Goal: Transaction & Acquisition: Purchase product/service

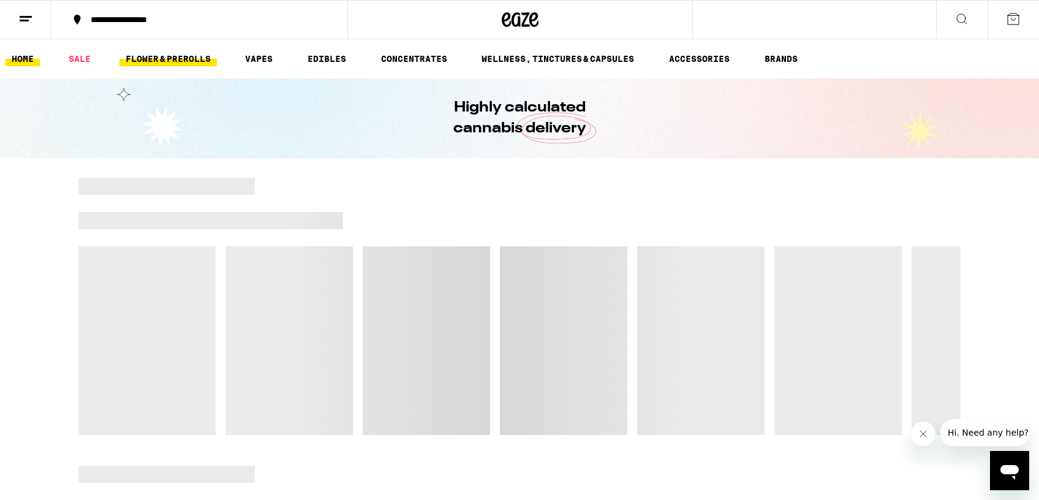
click at [156, 58] on link "FLOWER & PREROLLS" at bounding box center [167, 58] width 97 height 15
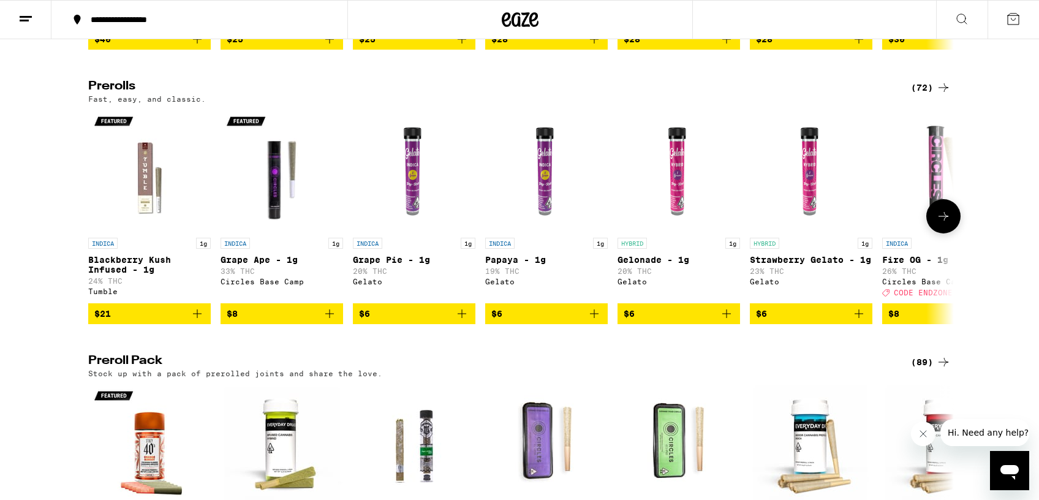
scroll to position [637, 0]
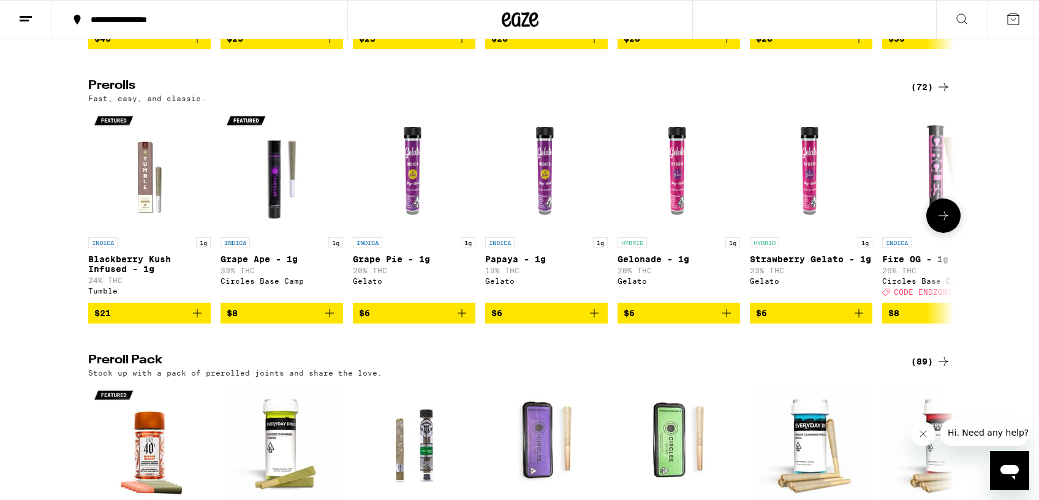
click at [947, 223] on icon at bounding box center [943, 215] width 15 height 15
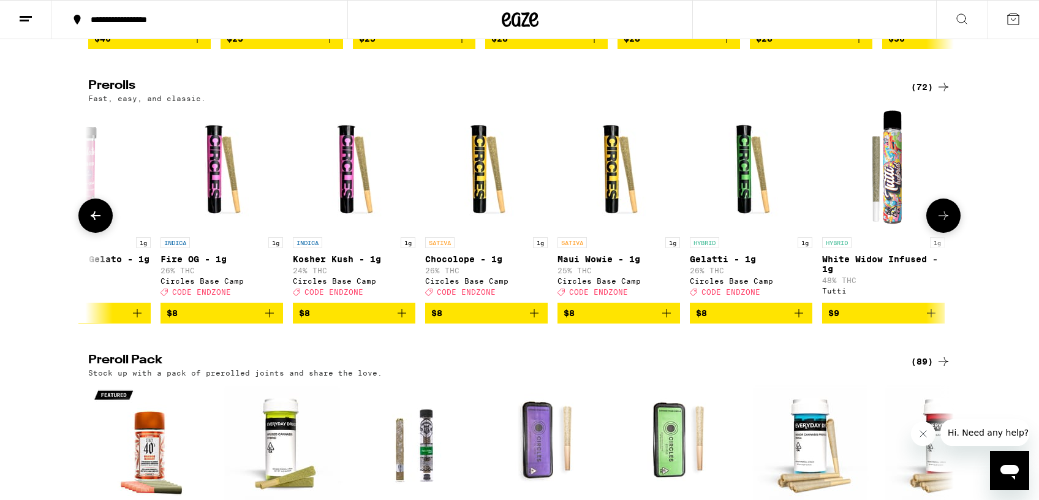
scroll to position [0, 729]
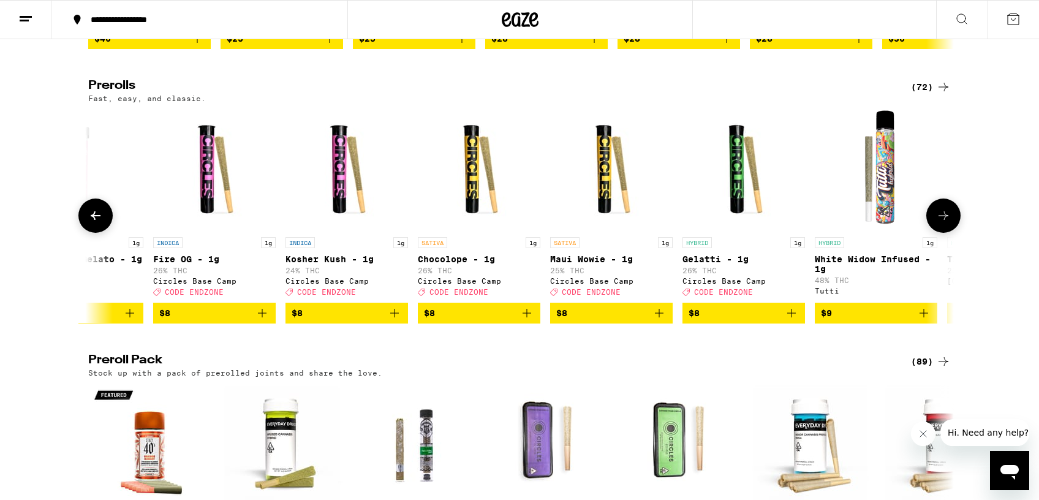
click at [947, 223] on icon at bounding box center [943, 215] width 15 height 15
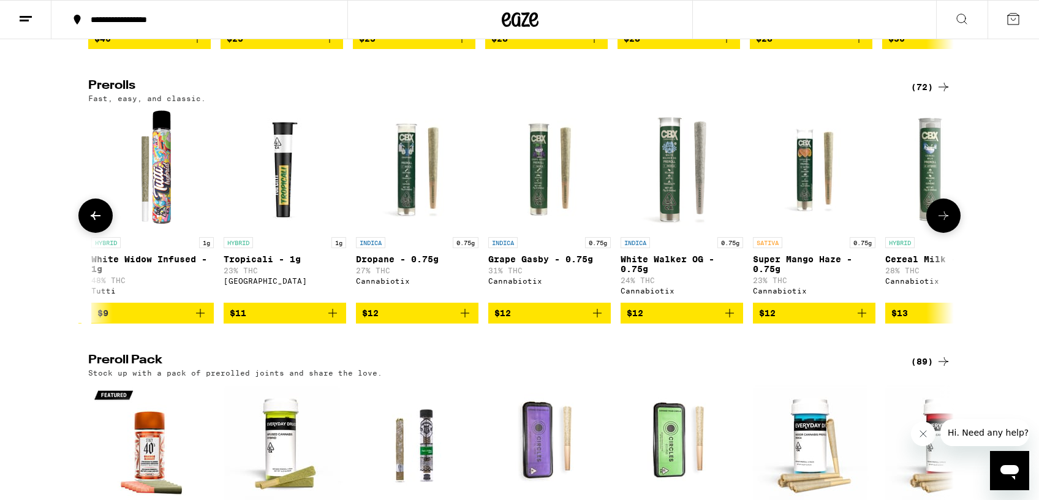
scroll to position [0, 1458]
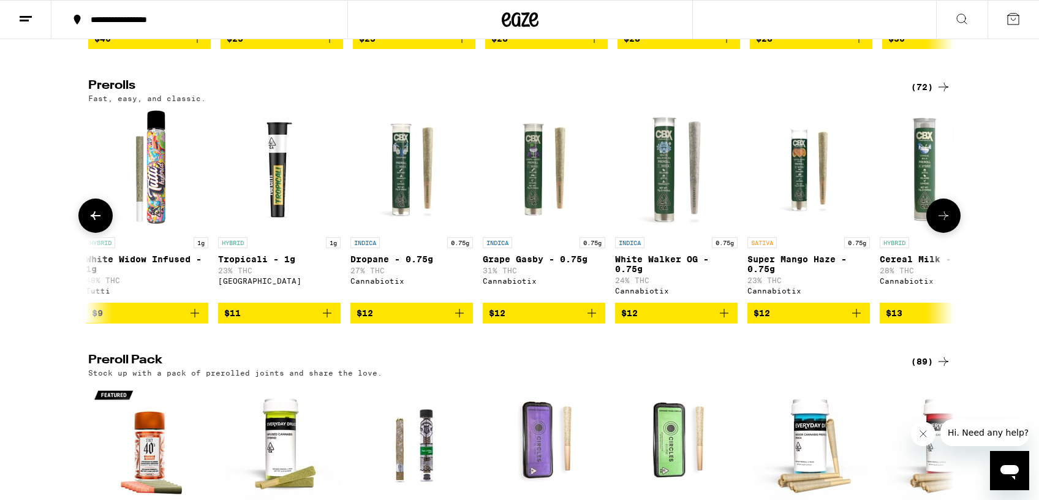
click at [947, 223] on icon at bounding box center [943, 215] width 15 height 15
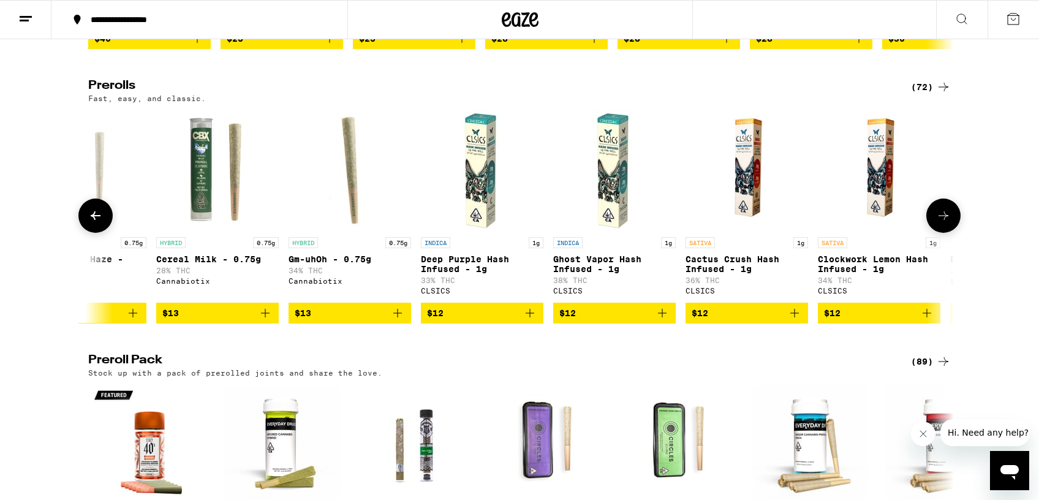
scroll to position [0, 2186]
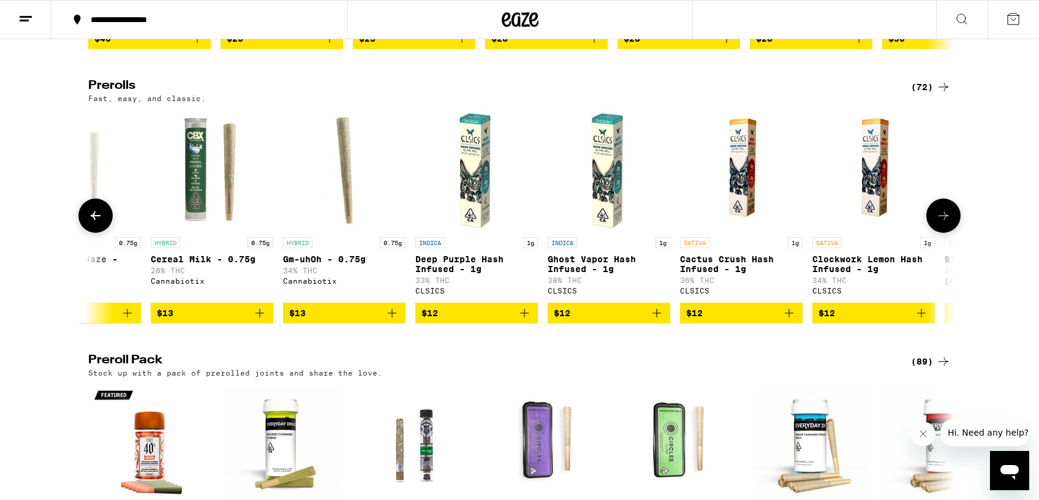
click at [609, 205] on img "Open page for Ghost Vapor Hash Infused - 1g from CLSICS" at bounding box center [608, 169] width 122 height 122
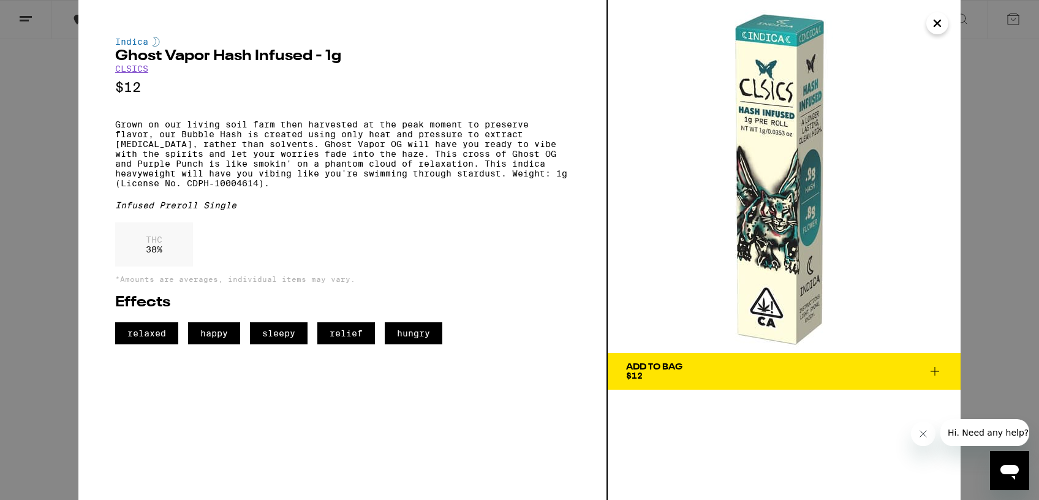
click at [933, 367] on icon at bounding box center [934, 371] width 15 height 15
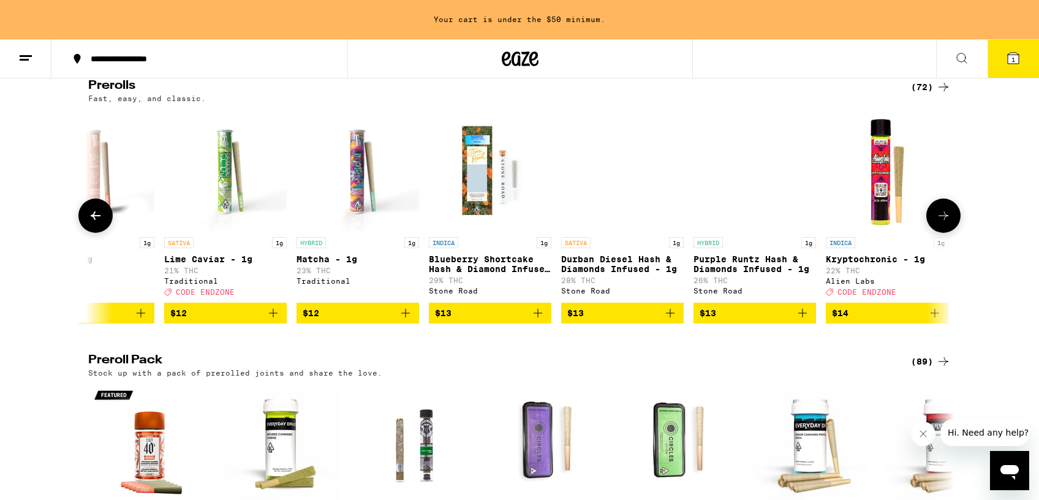
scroll to position [0, 3961]
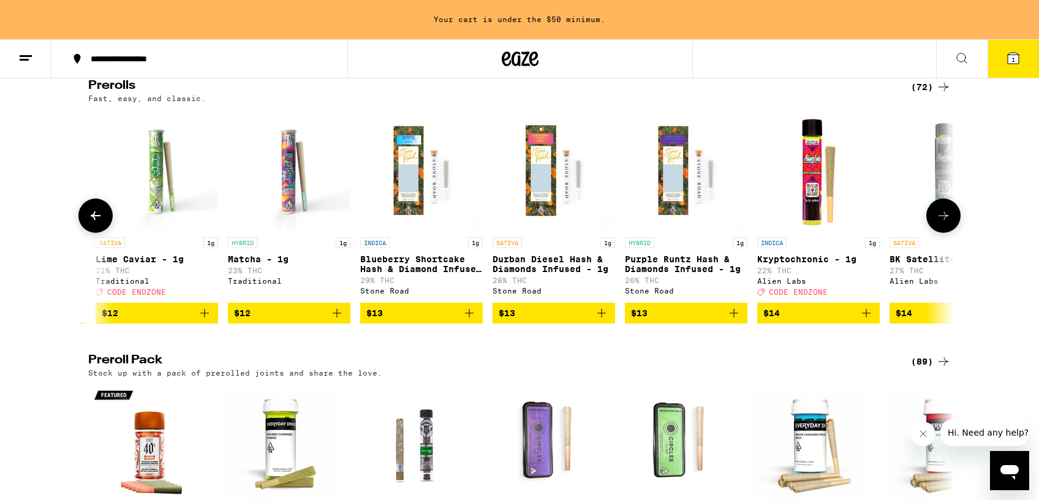
click at [434, 211] on img "Open page for Blueberry Shortcake Hash & Diamond Infused - 1g from Stone Road" at bounding box center [421, 169] width 122 height 122
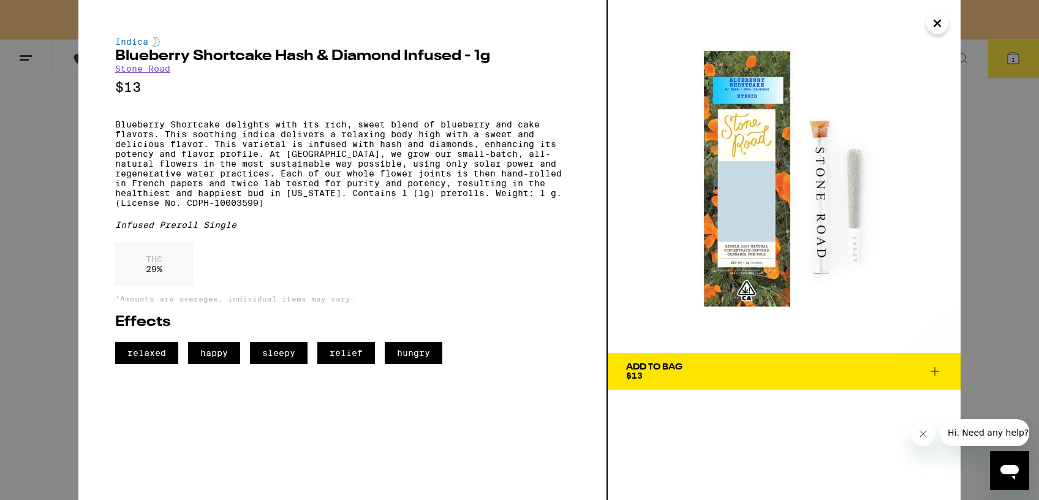
click at [935, 370] on icon at bounding box center [934, 371] width 15 height 15
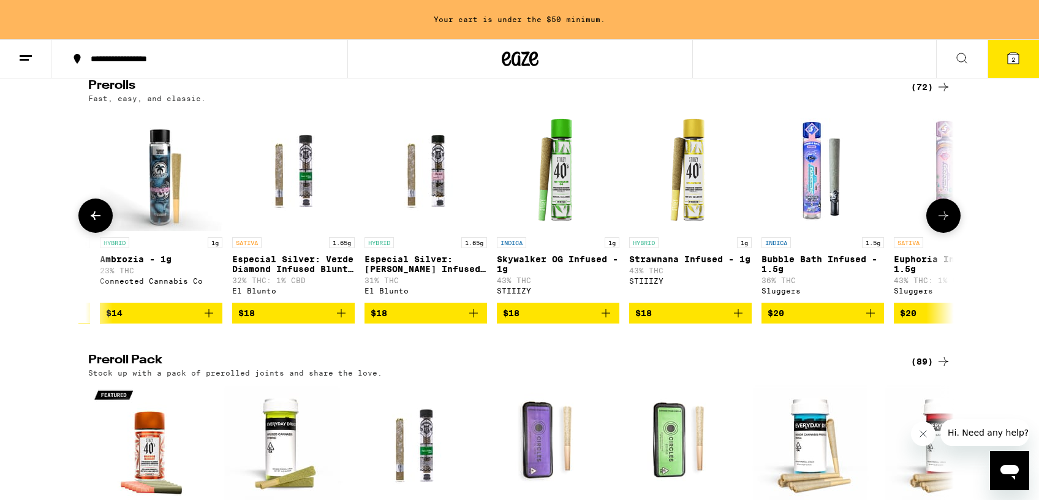
scroll to position [0, 5332]
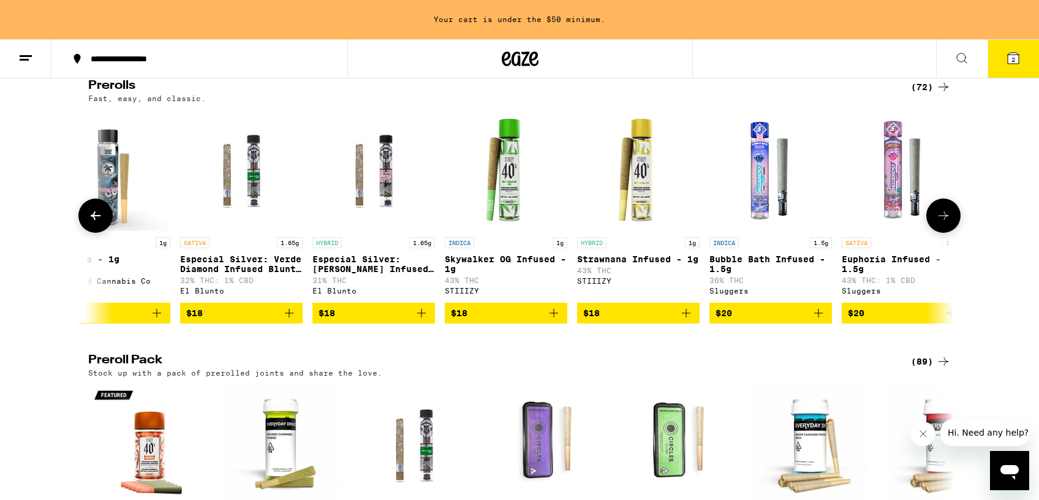
click at [516, 193] on img "Open page for Skywalker OG Infused - 1g from STIIIZY" at bounding box center [506, 169] width 122 height 122
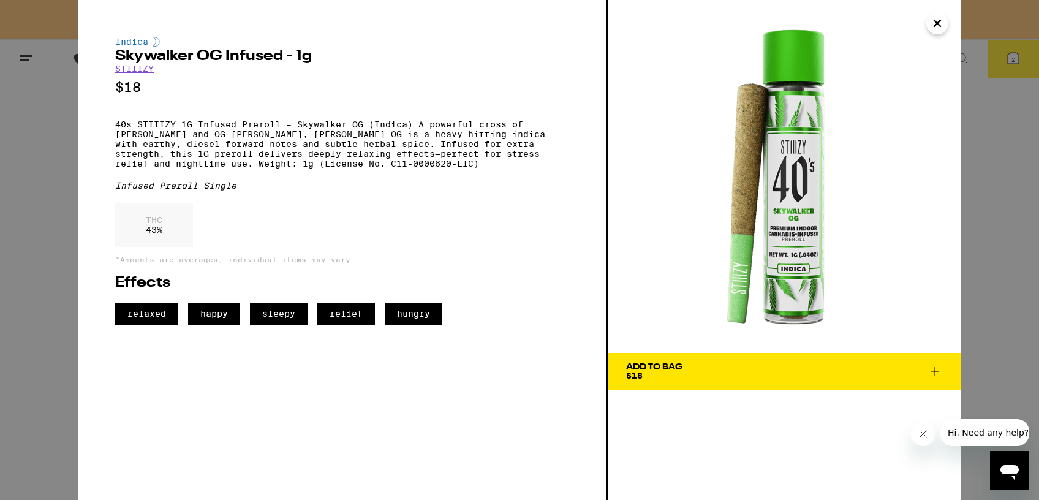
click at [936, 370] on icon at bounding box center [934, 371] width 15 height 15
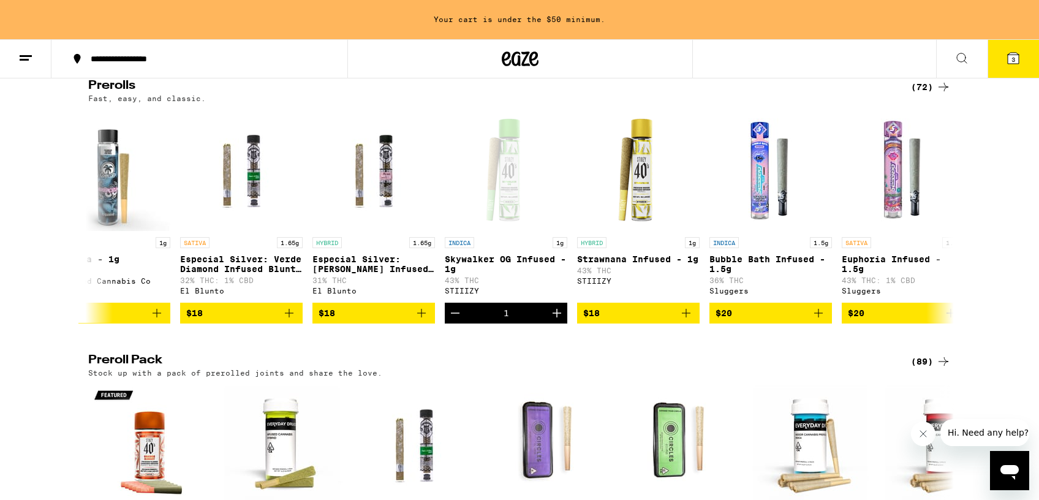
scroll to position [0, 5332]
click at [557, 320] on icon "Increment" at bounding box center [556, 313] width 15 height 15
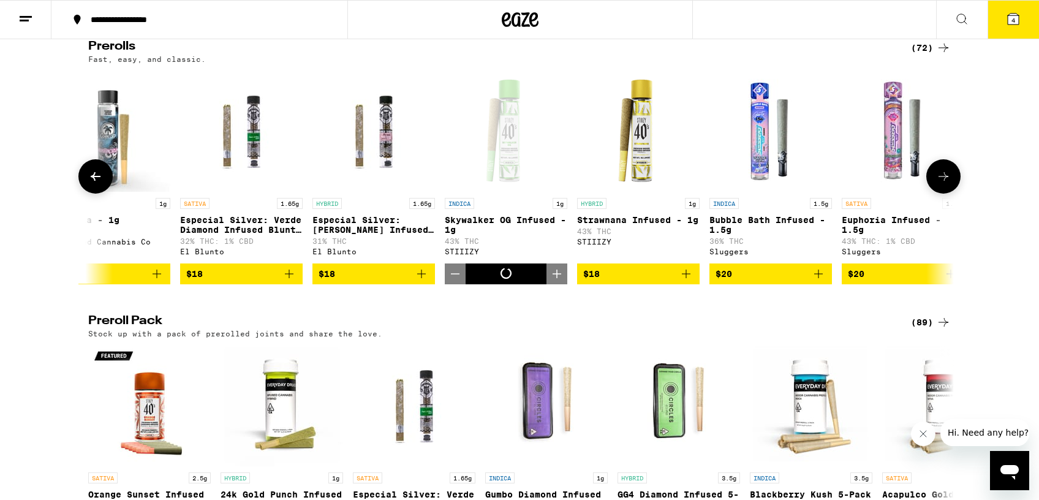
scroll to position [637, 0]
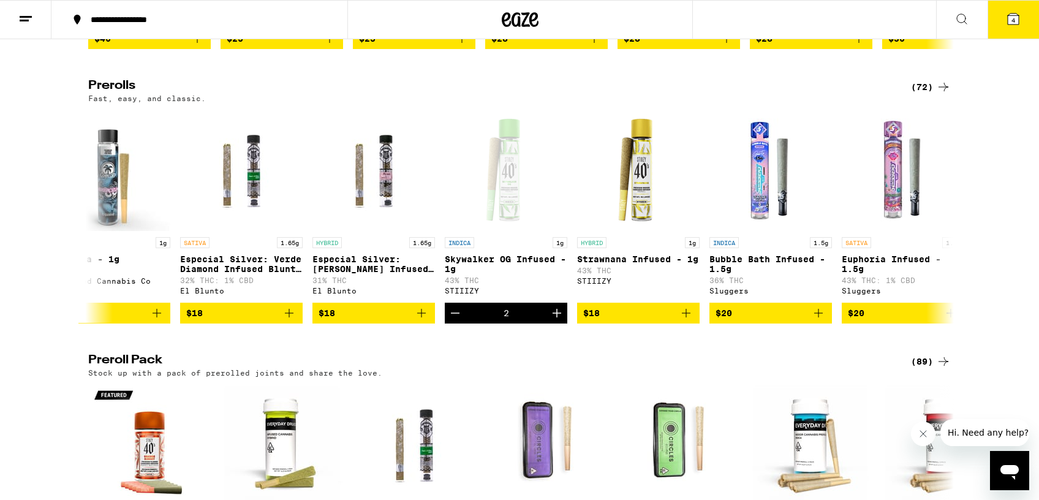
click at [1023, 24] on button "4" at bounding box center [1012, 20] width 51 height 38
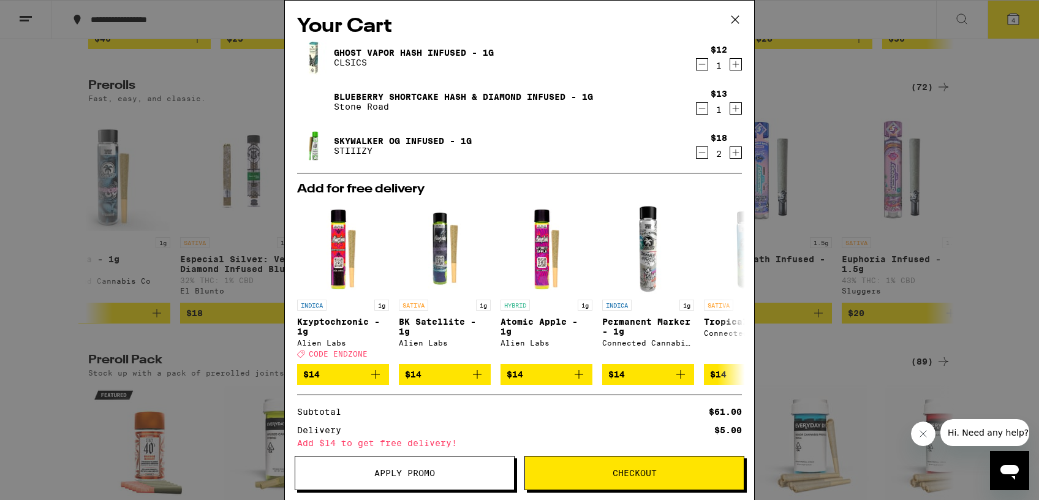
click at [737, 107] on icon "Increment" at bounding box center [735, 108] width 11 height 15
click at [614, 465] on button "Checkout" at bounding box center [634, 473] width 220 height 34
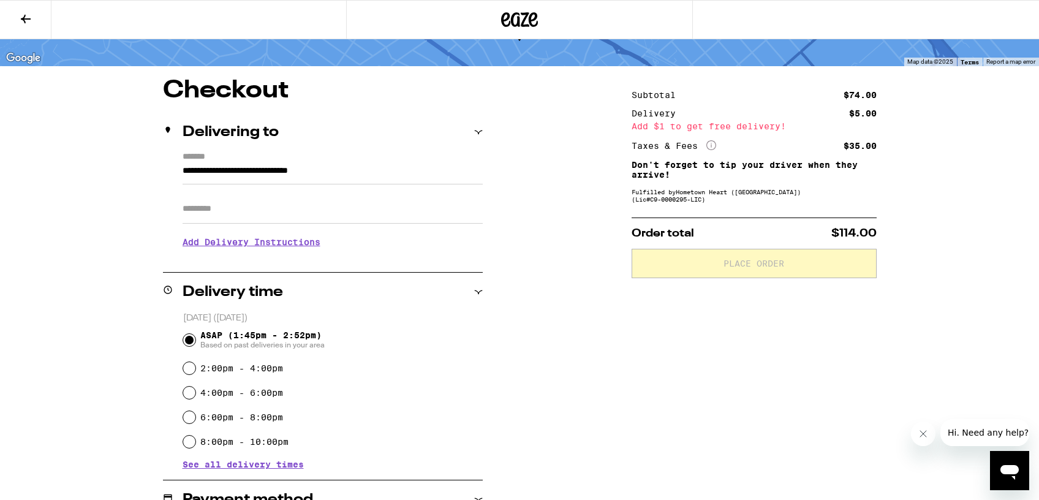
scroll to position [72, 0]
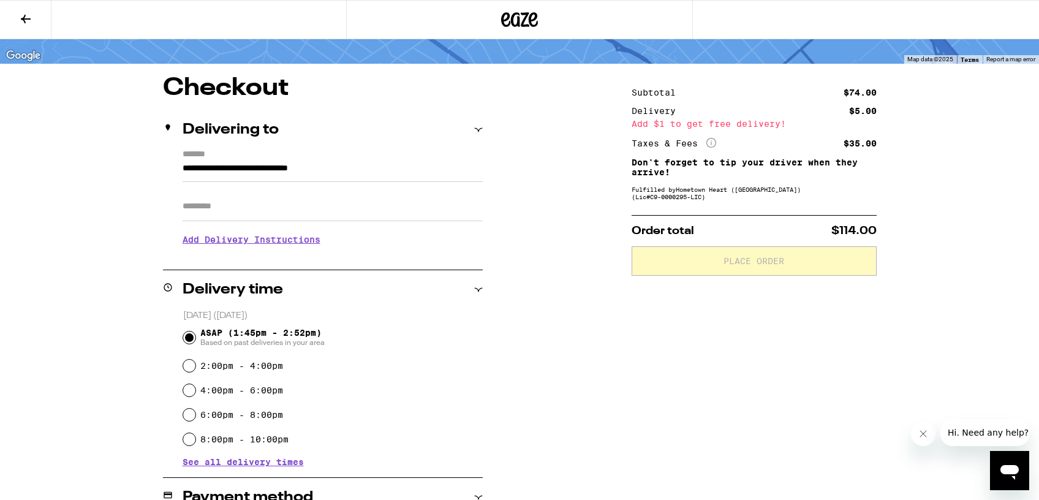
click at [465, 342] on div "ASAP (1:45pm - 2:52pm) Based on past deliveries in your area" at bounding box center [332, 338] width 299 height 32
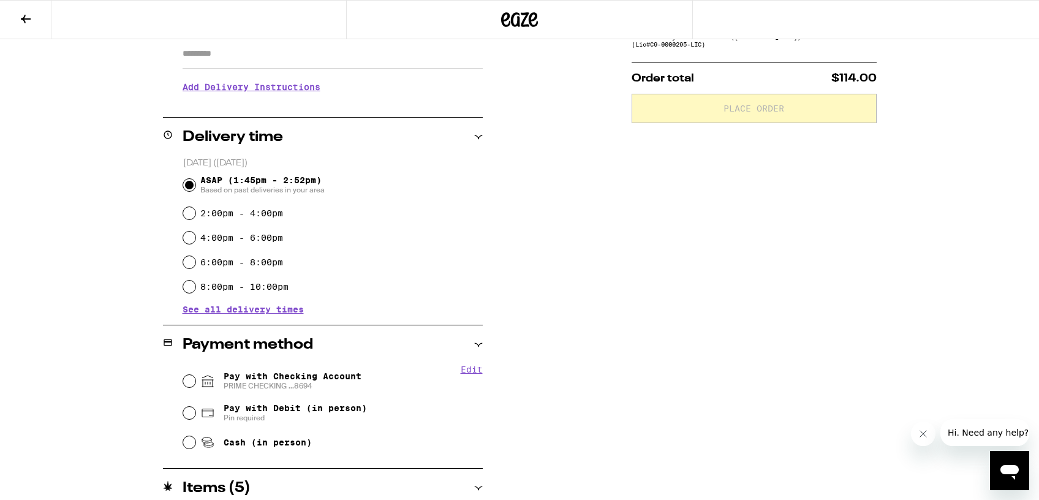
scroll to position [251, 0]
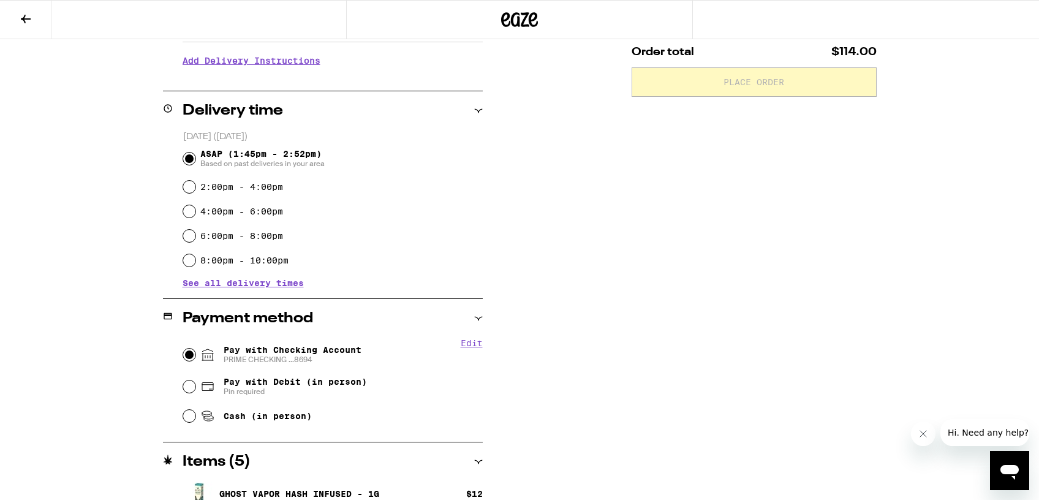
click at [195, 356] on input "Pay with Checking Account PRIME CHECKING ...8694" at bounding box center [189, 354] width 12 height 12
radio input "true"
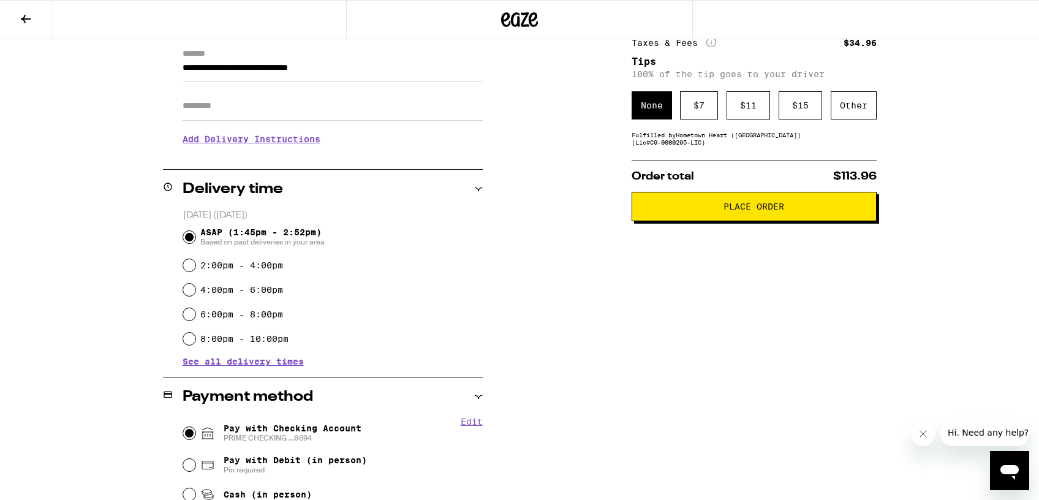
scroll to position [15, 0]
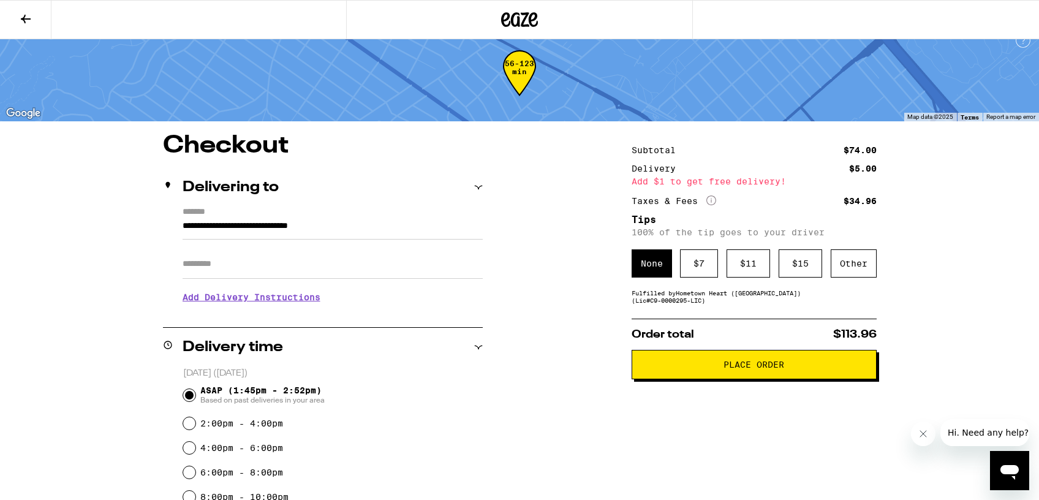
click at [769, 369] on span "Place Order" at bounding box center [753, 364] width 61 height 9
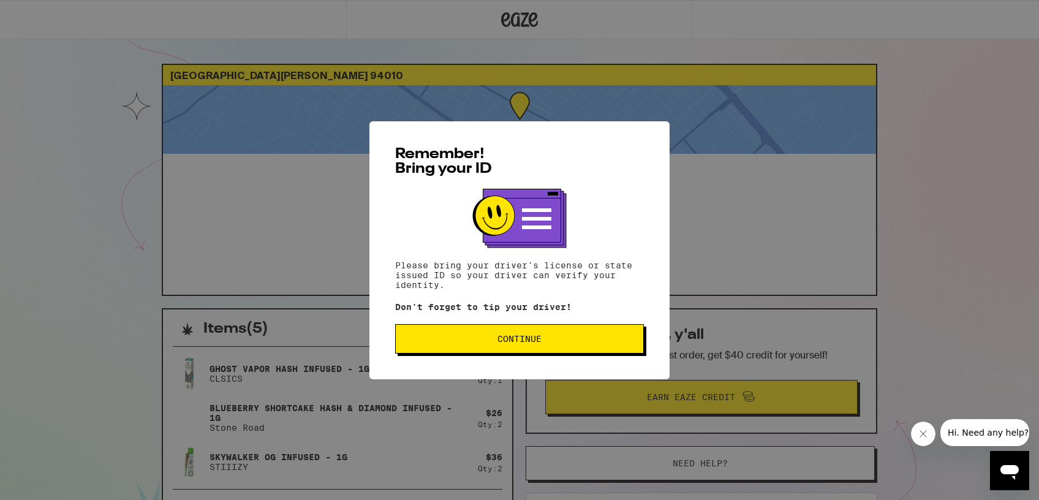
click at [607, 342] on span "Continue" at bounding box center [519, 338] width 228 height 9
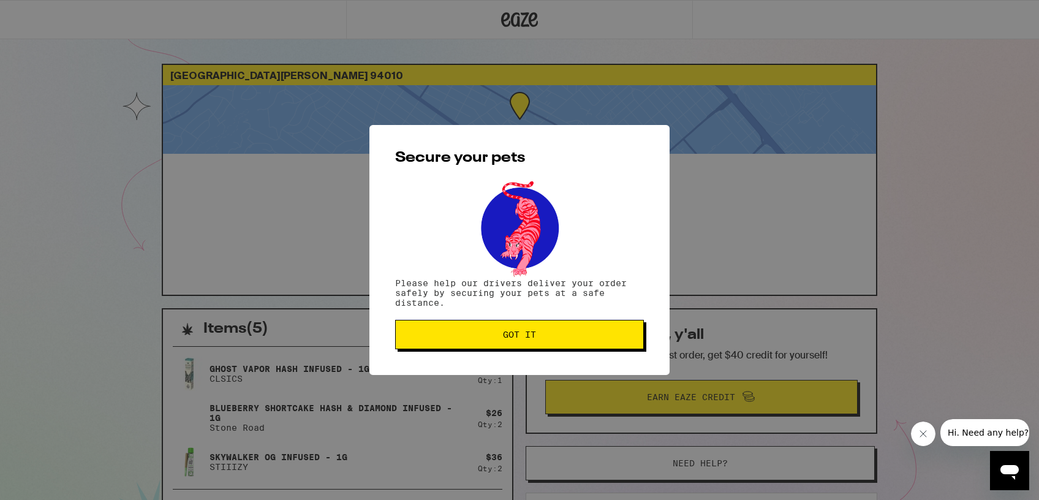
click at [634, 144] on div "Secure your pets Please help our drivers deliver your order safely by securing …" at bounding box center [519, 250] width 300 height 250
